Goal: Task Accomplishment & Management: Manage account settings

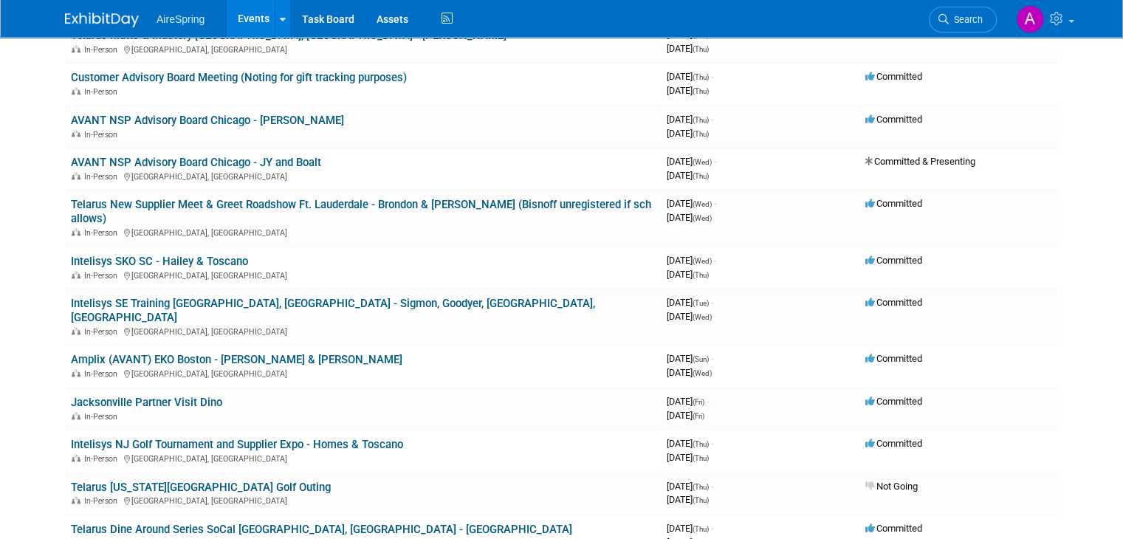
scroll to position [1666, 0]
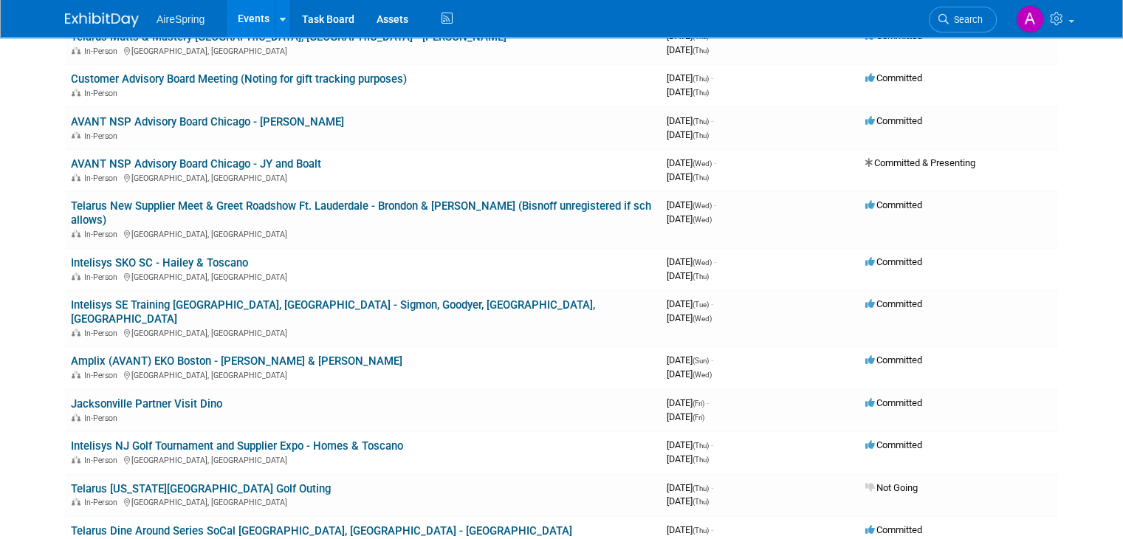
drag, startPoint x: 182, startPoint y: 403, endPoint x: 24, endPoint y: 363, distance: 163.0
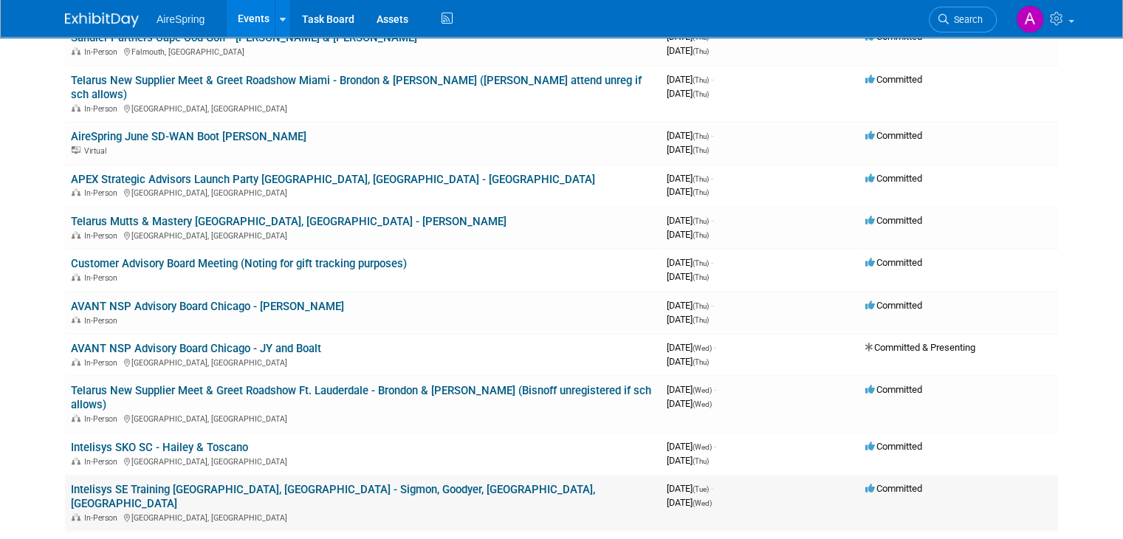
scroll to position [1445, 0]
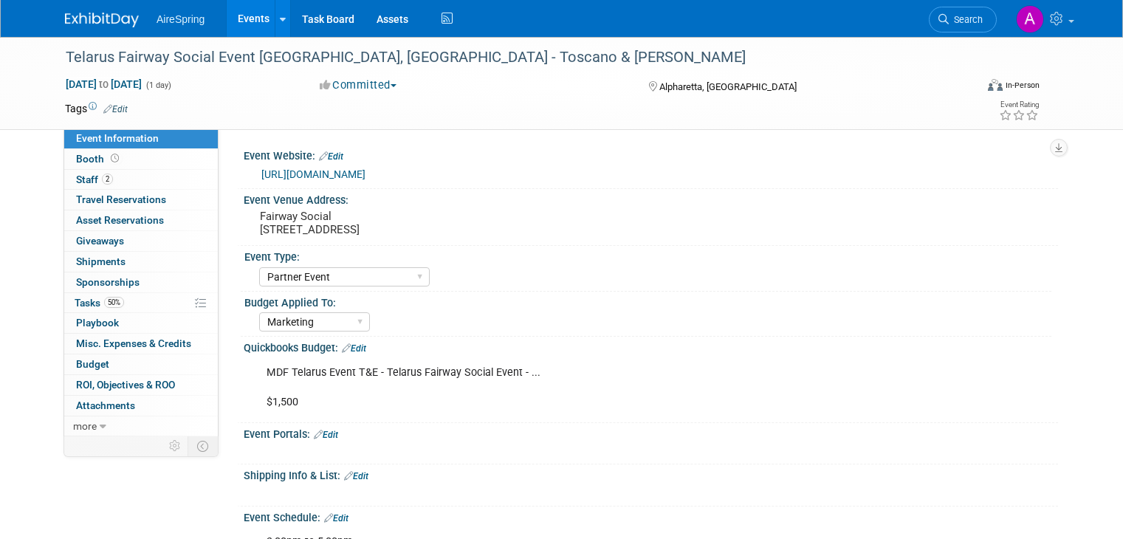
select select "Partner Event"
select select "Marketing"
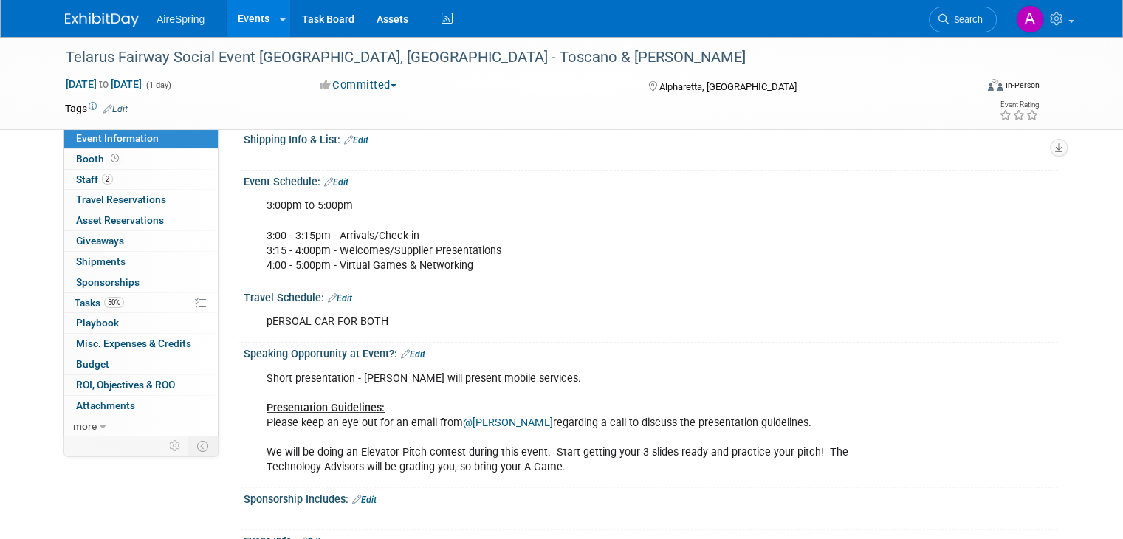
scroll to position [369, 0]
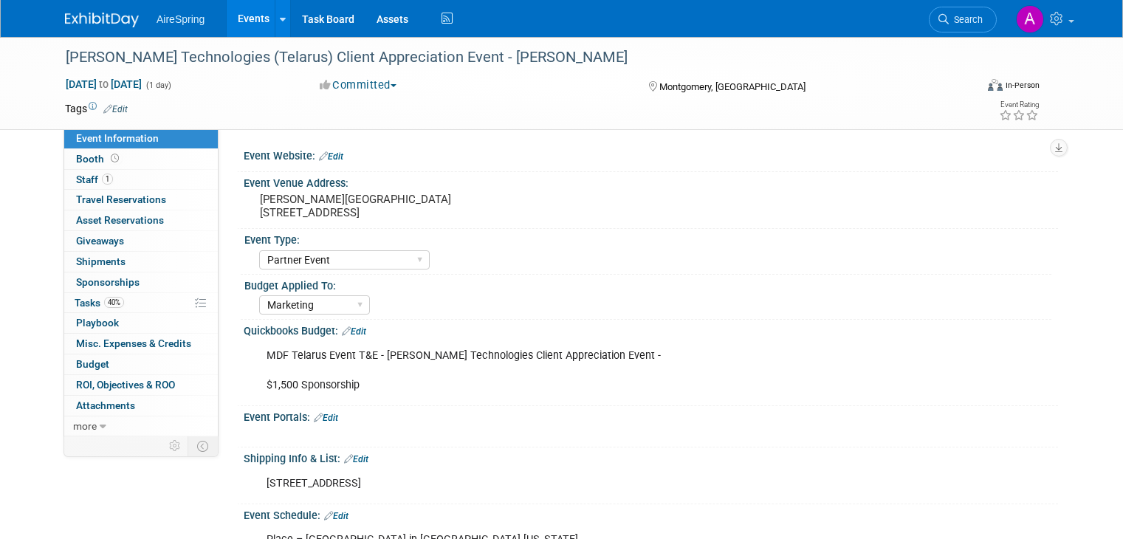
select select "Partner Event"
select select "Marketing"
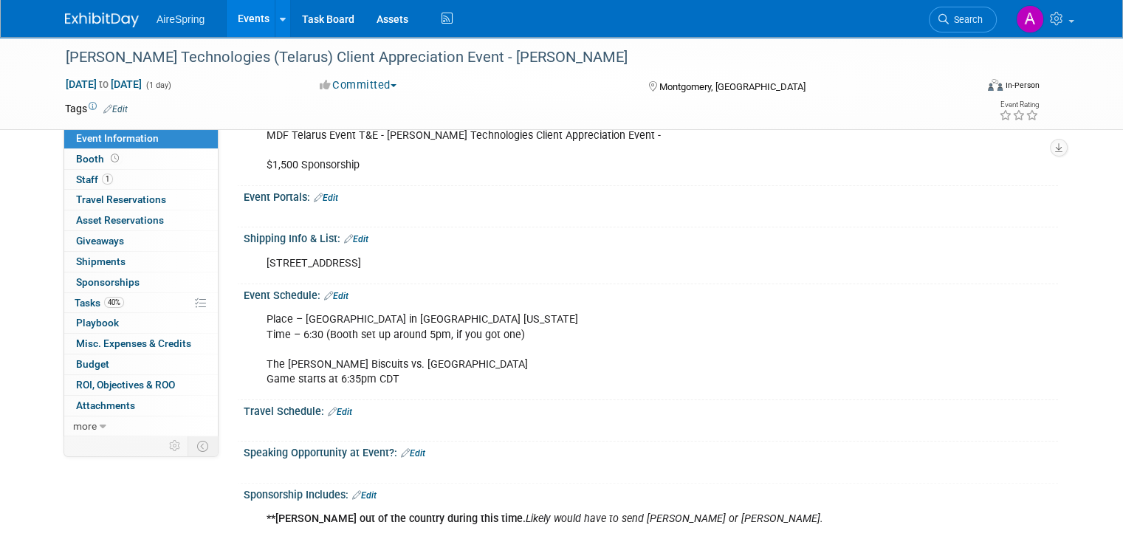
scroll to position [222, 0]
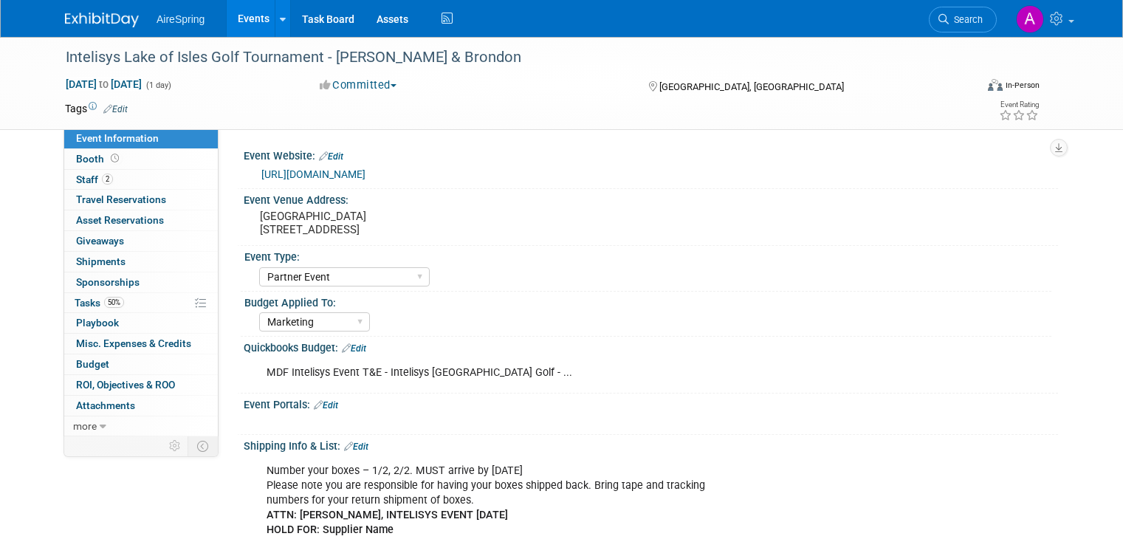
select select "Partner Event"
select select "Marketing"
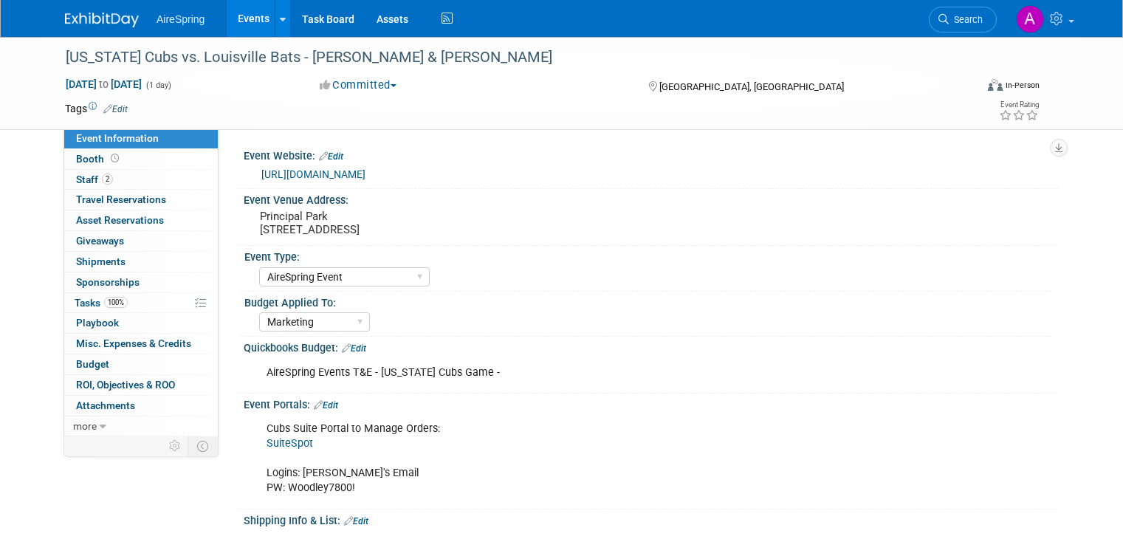
select select "AireSpring Event"
select select "Marketing"
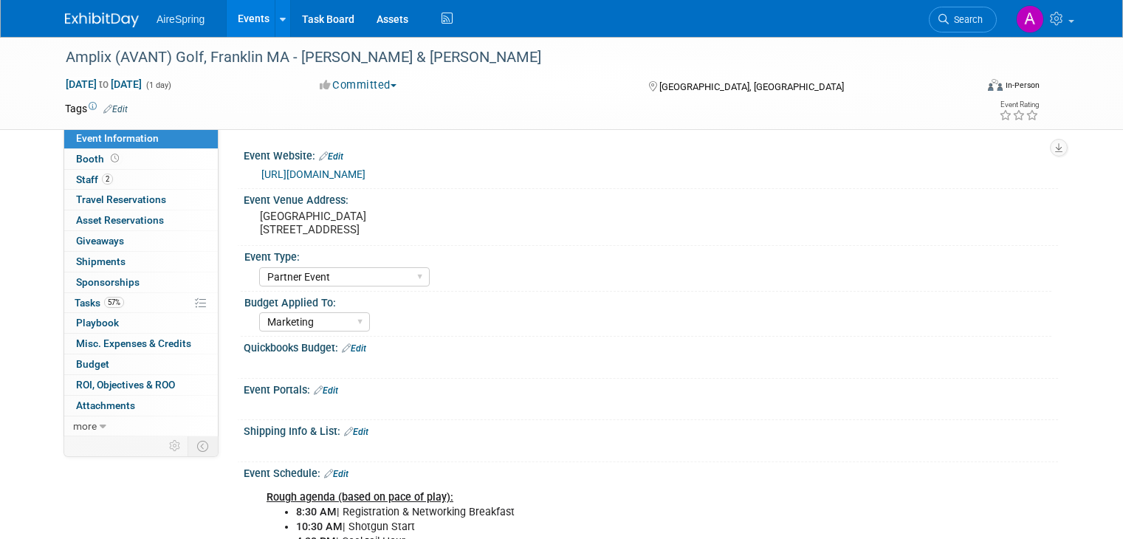
select select "Partner Event"
select select "Marketing"
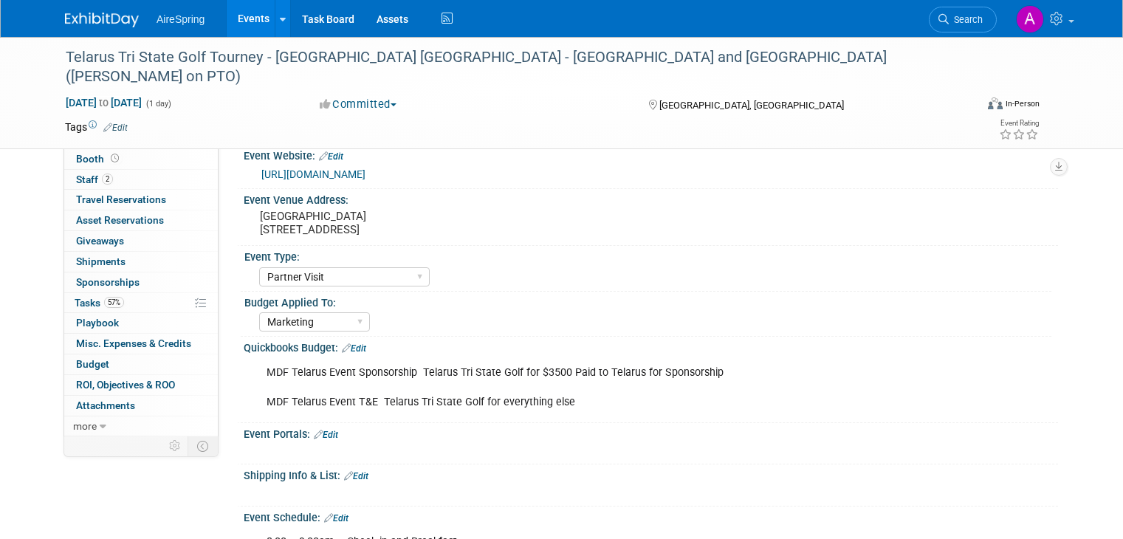
select select "Partner Visit"
select select "Marketing"
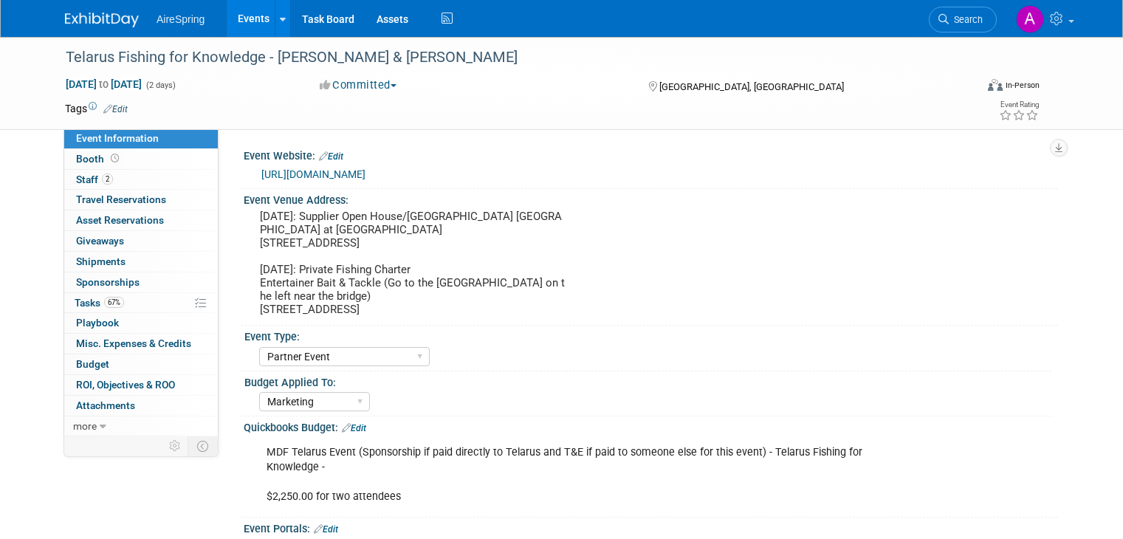
select select "Partner Event"
select select "Marketing"
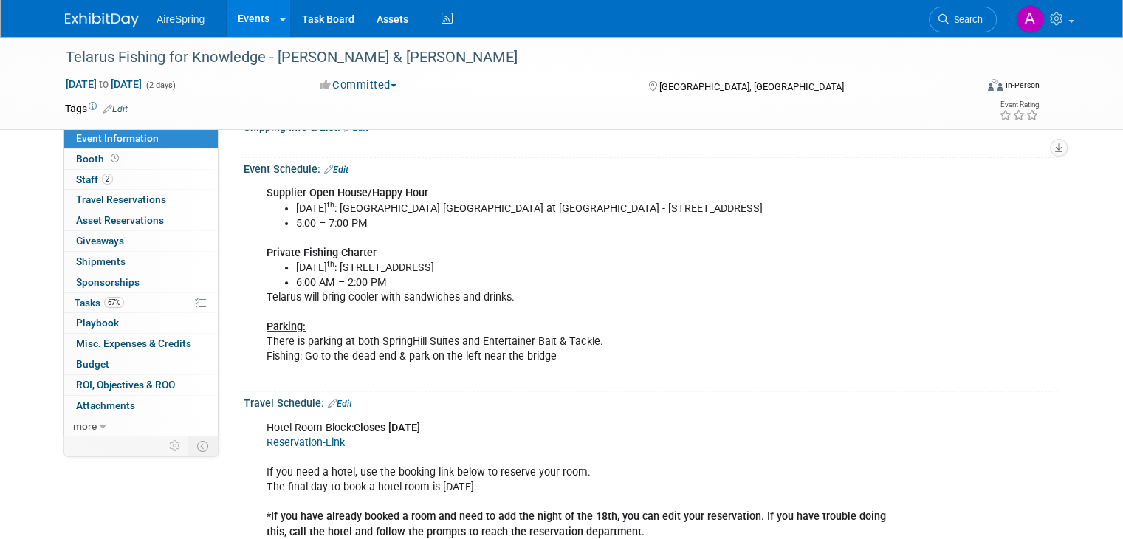
scroll to position [148, 0]
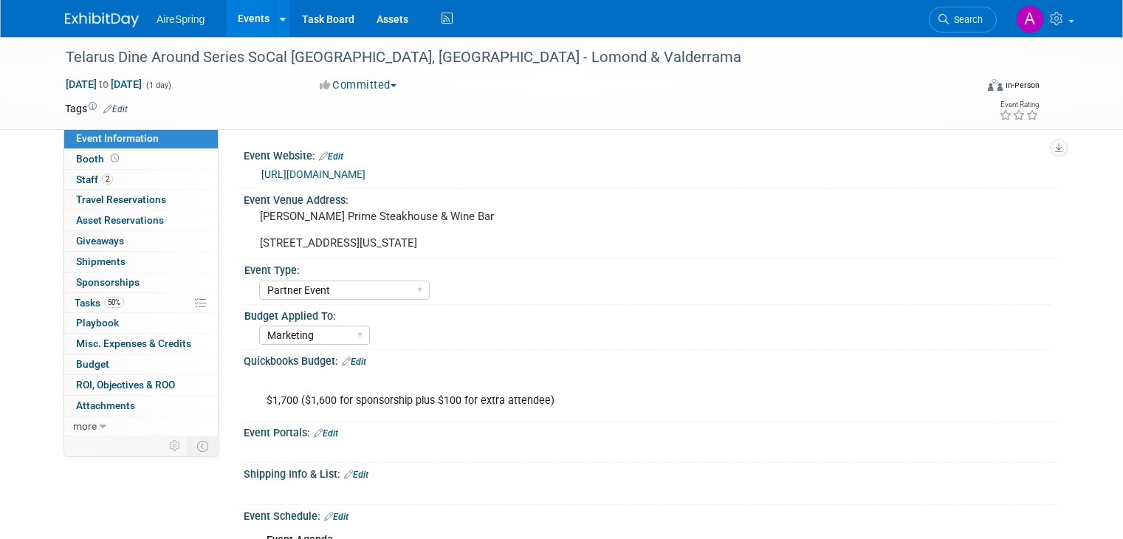
select select "Partner Event"
select select "Marketing"
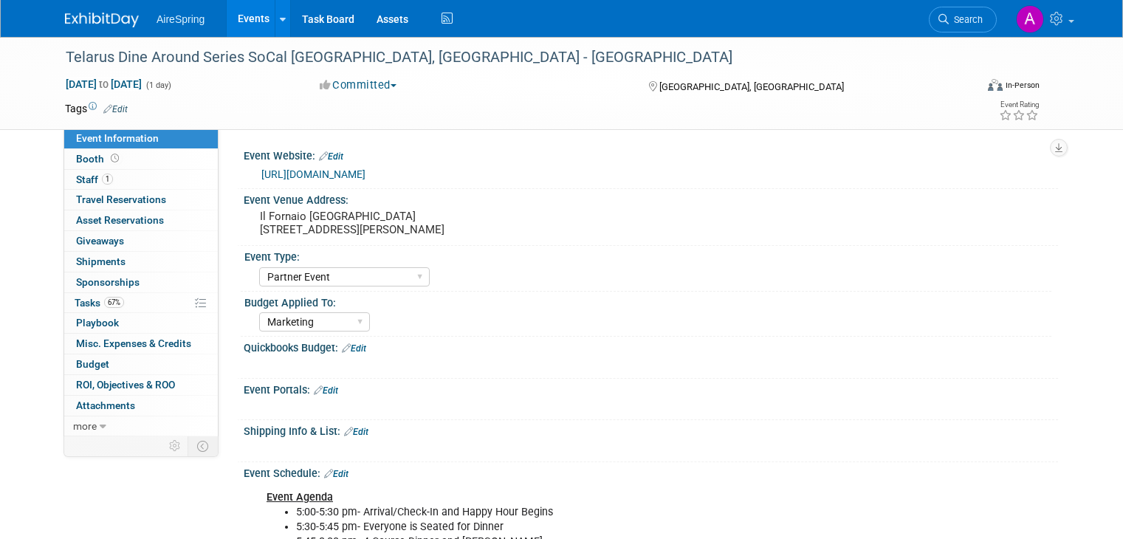
select select "Partner Event"
select select "Marketing"
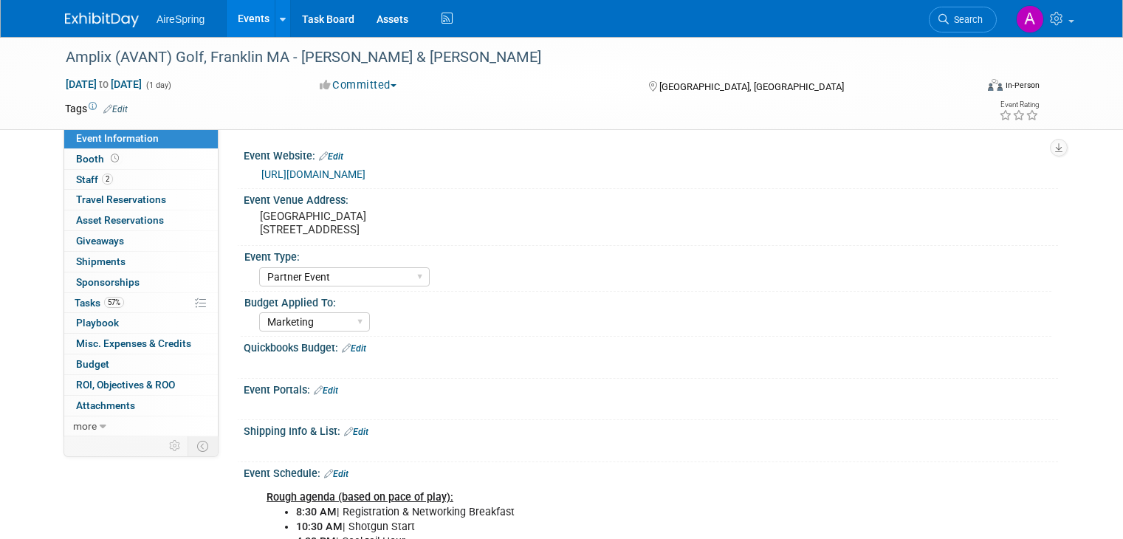
select select "Partner Event"
select select "Marketing"
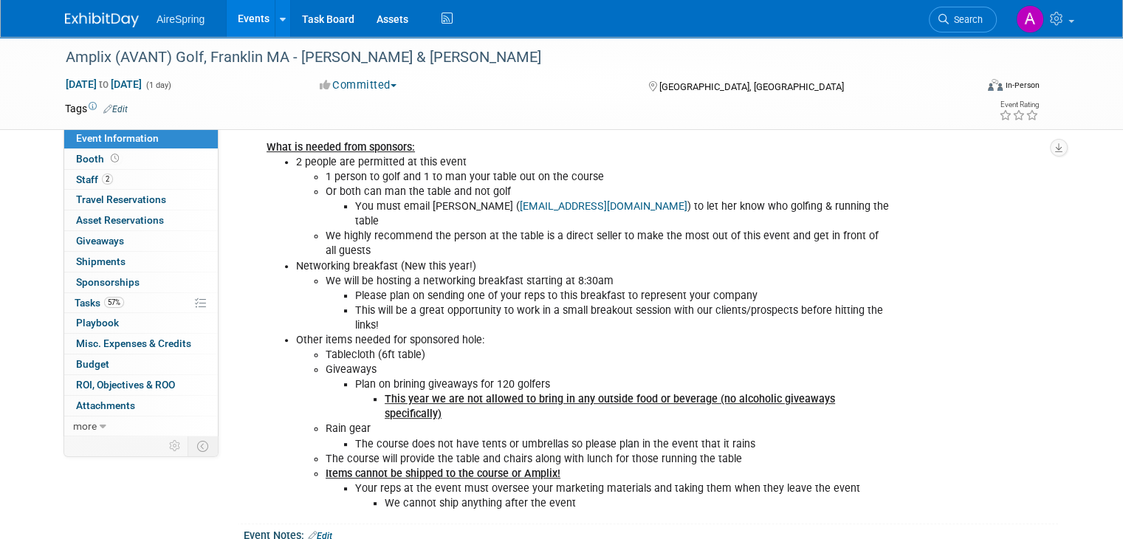
scroll to position [739, 0]
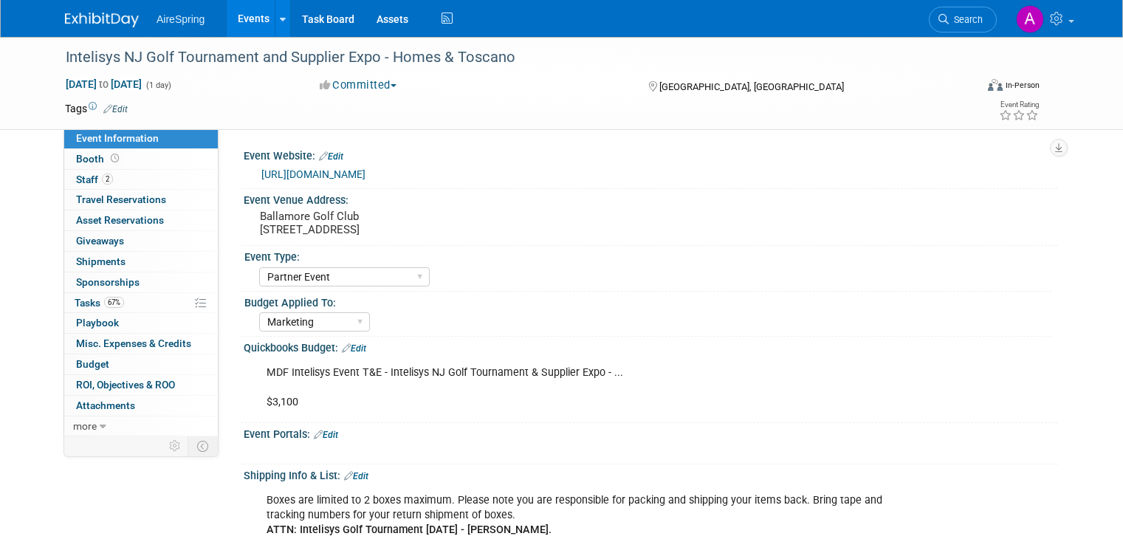
select select "Partner Event"
select select "Marketing"
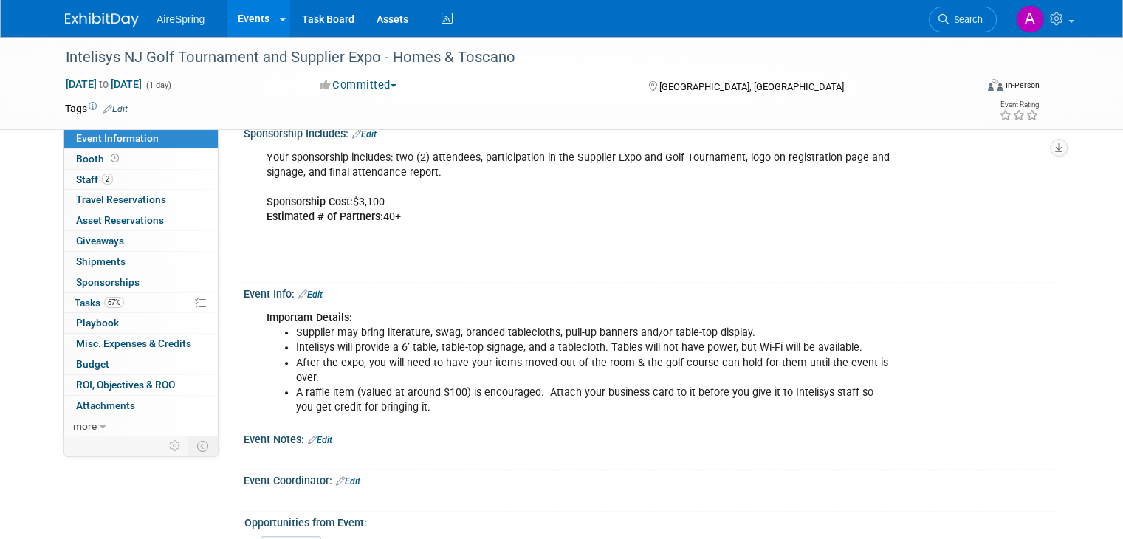
scroll to position [739, 0]
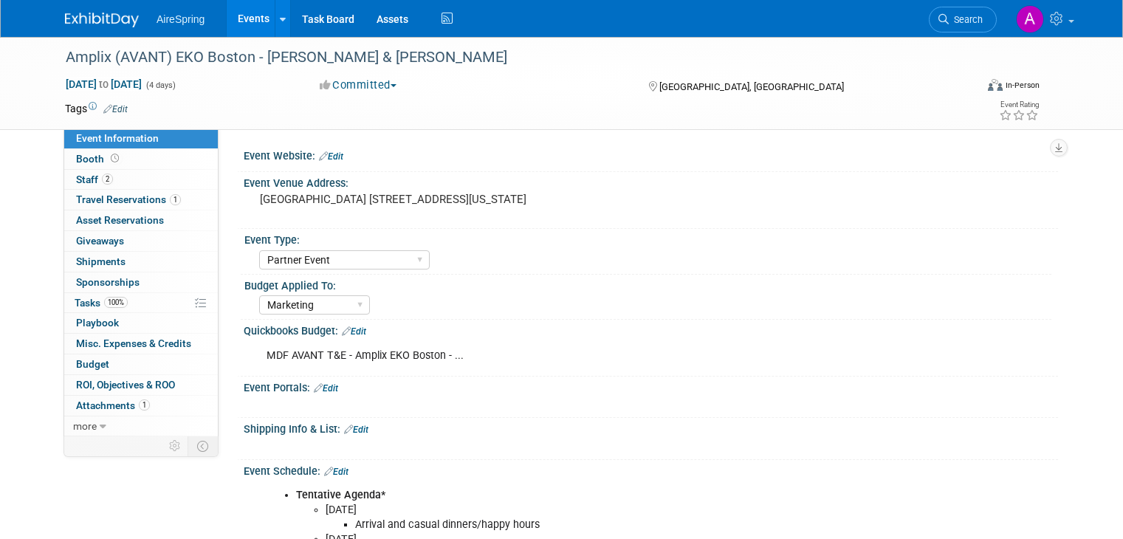
select select "Partner Event"
select select "Marketing"
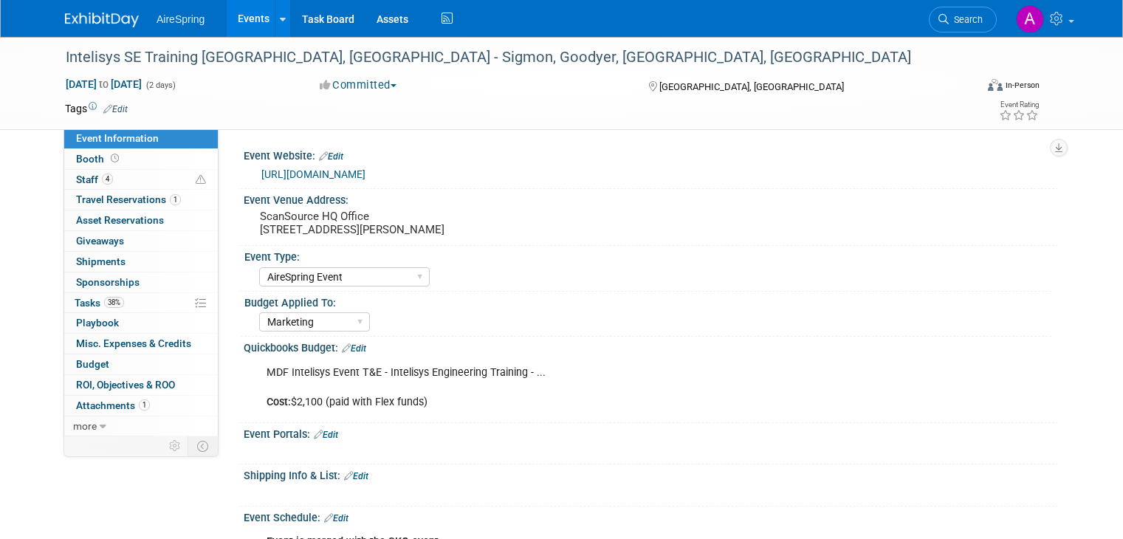
select select "AireSpring Event"
select select "Marketing"
